Goal: Task Accomplishment & Management: Complete application form

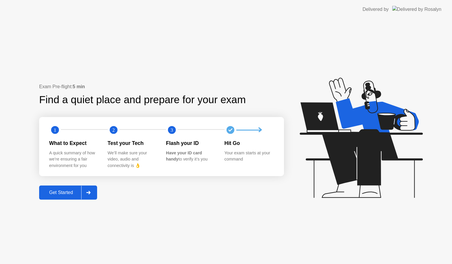
click at [54, 193] on div "Get Started" at bounding box center [61, 192] width 40 height 5
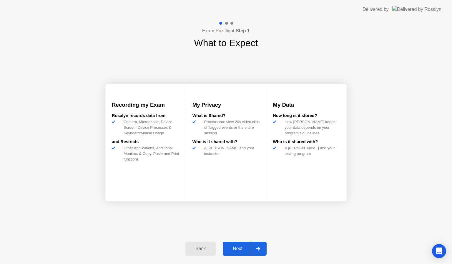
click at [243, 247] on div "Next" at bounding box center [238, 248] width 26 height 5
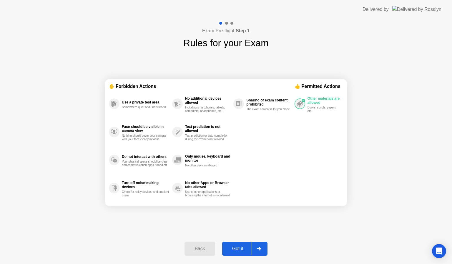
click at [243, 247] on div "Got it" at bounding box center [238, 248] width 28 height 5
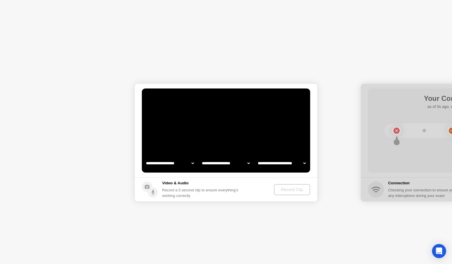
select select "**********"
select select "*******"
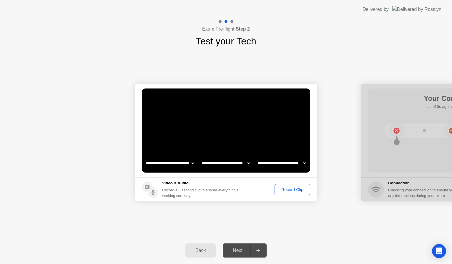
click at [289, 190] on div "Record Clip" at bounding box center [292, 190] width 31 height 5
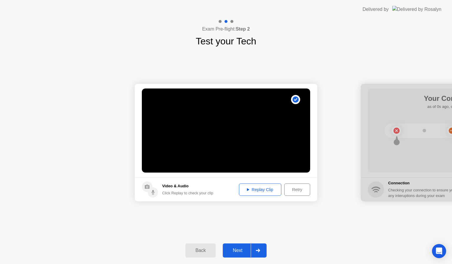
click at [245, 248] on div "Next" at bounding box center [238, 250] width 26 height 5
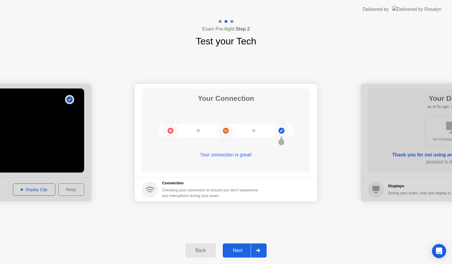
click at [239, 250] on div "Next" at bounding box center [238, 250] width 26 height 5
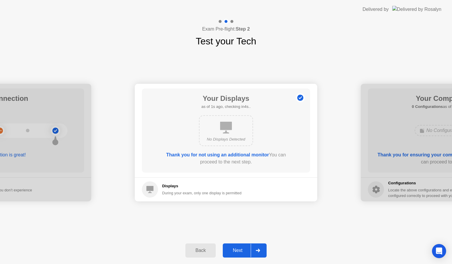
click at [239, 250] on div "Next" at bounding box center [238, 250] width 26 height 5
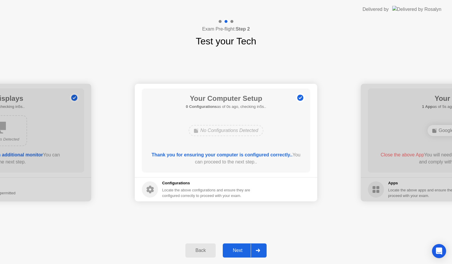
click at [239, 250] on div "Next" at bounding box center [238, 250] width 26 height 5
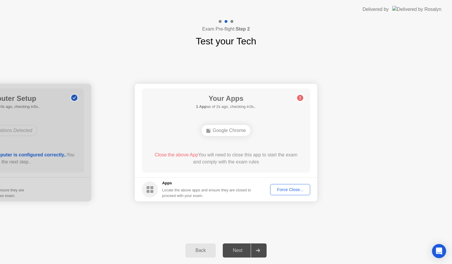
click at [289, 190] on div "Force Close..." at bounding box center [290, 190] width 36 height 5
click at [285, 190] on div "Force Close..." at bounding box center [290, 190] width 36 height 5
click at [282, 190] on div "Force Close..." at bounding box center [290, 190] width 36 height 5
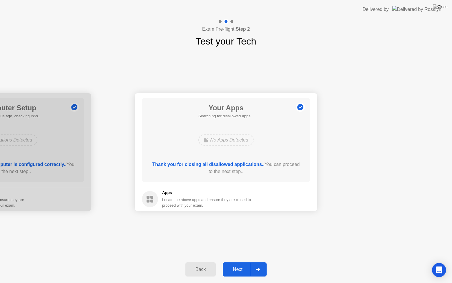
click at [233, 264] on div "Next" at bounding box center [238, 268] width 26 height 5
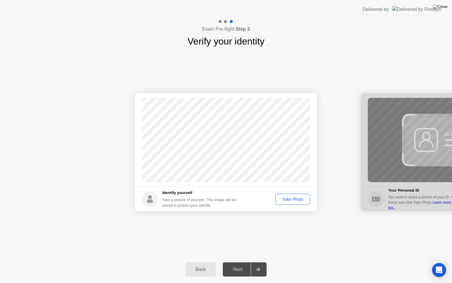
click at [291, 195] on button "Take Photo" at bounding box center [293, 198] width 35 height 11
click at [239, 264] on div "Next" at bounding box center [238, 268] width 26 height 5
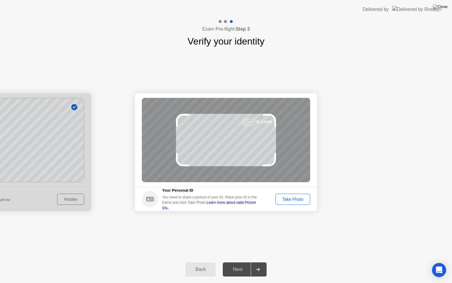
click at [290, 199] on div "Take Photo" at bounding box center [293, 199] width 31 height 5
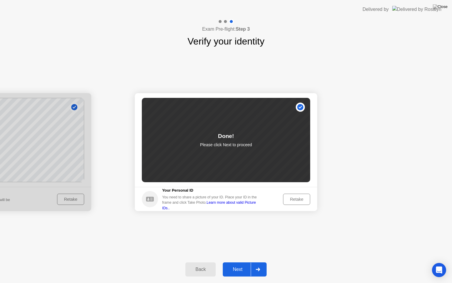
click at [239, 264] on div "Next" at bounding box center [238, 268] width 26 height 5
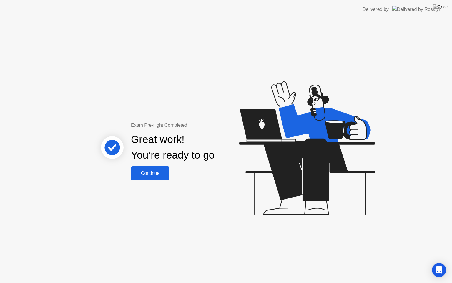
click at [160, 172] on div "Continue" at bounding box center [150, 172] width 35 height 5
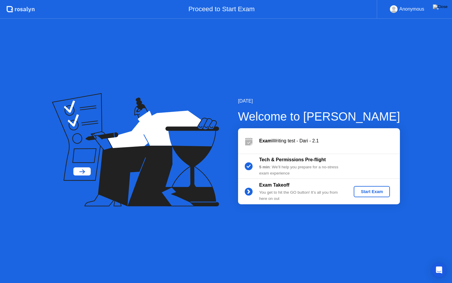
click at [365, 193] on div "Start Exam" at bounding box center [371, 191] width 31 height 5
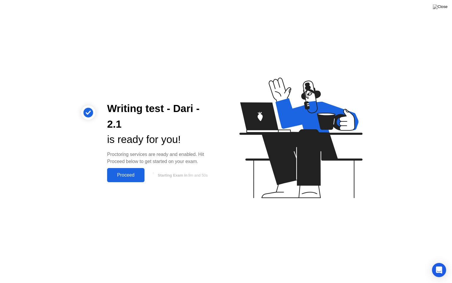
click at [119, 175] on div "Proceed" at bounding box center [126, 174] width 34 height 5
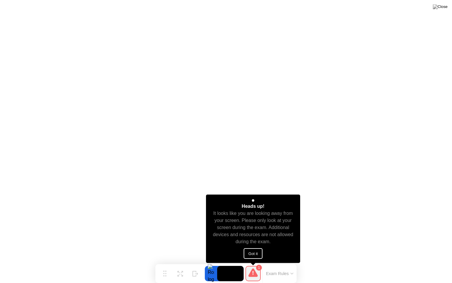
click at [251, 251] on button "Got it" at bounding box center [253, 253] width 19 height 11
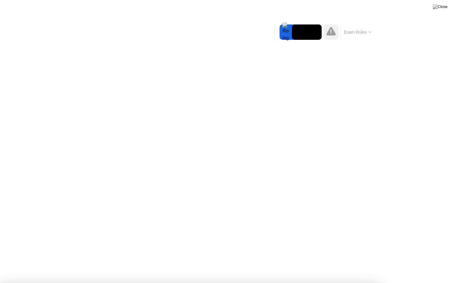
drag, startPoint x: 146, startPoint y: 245, endPoint x: 216, endPoint y: 189, distance: 89.8
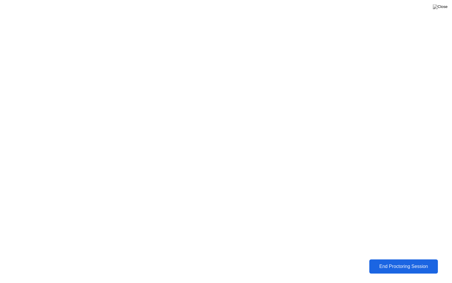
click at [393, 263] on div "End Proctoring Session" at bounding box center [403, 265] width 67 height 5
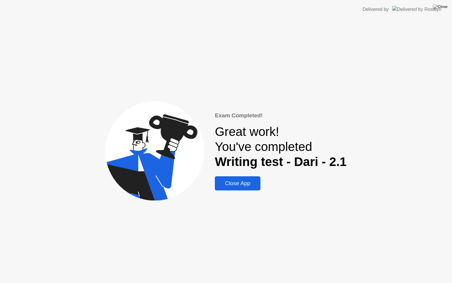
click at [240, 180] on div "Close App" at bounding box center [238, 183] width 42 height 6
